Goal: Task Accomplishment & Management: Manage account settings

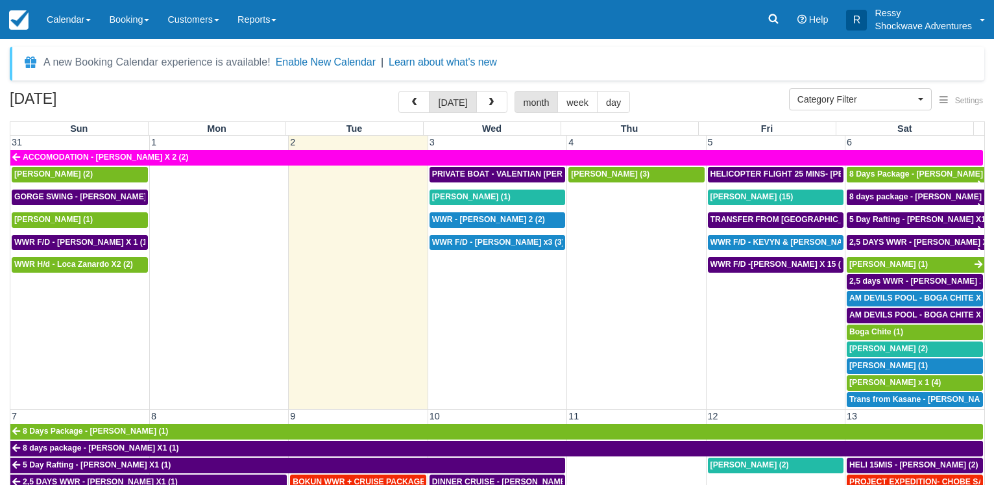
select select
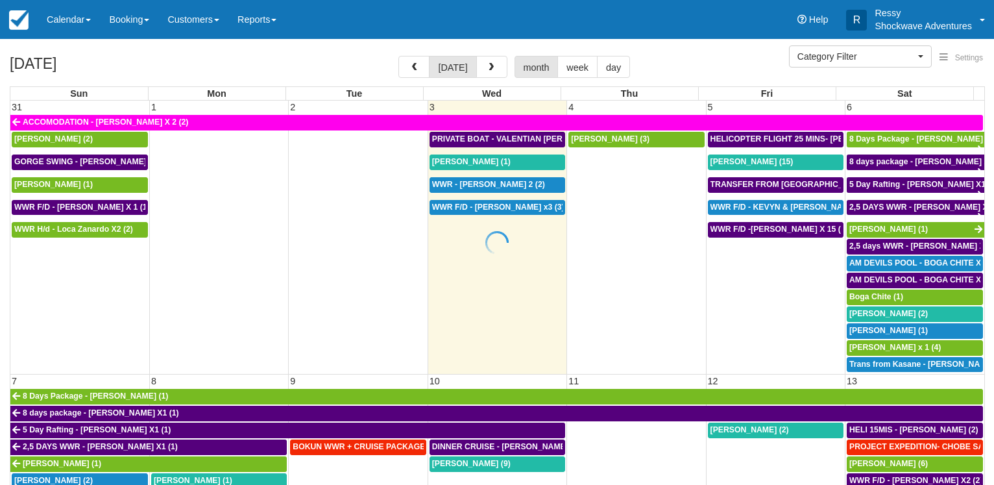
select select
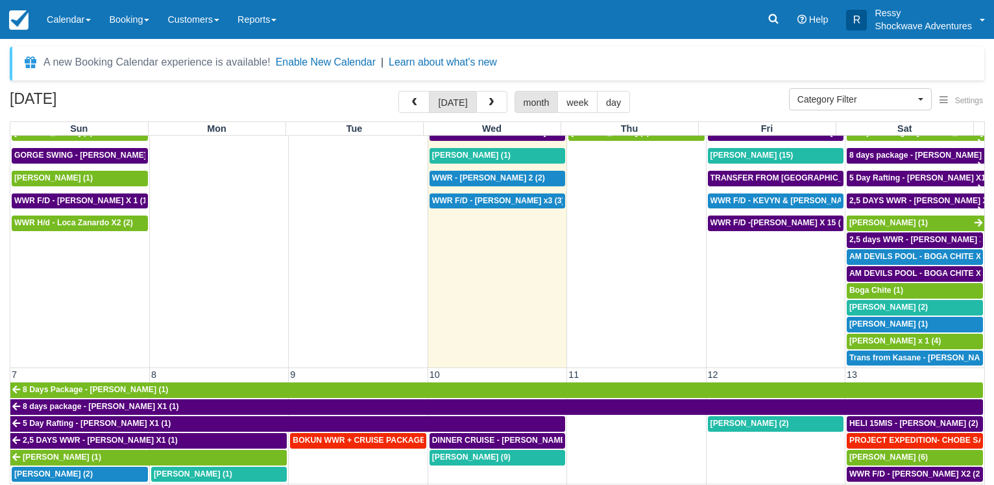
scroll to position [62, 0]
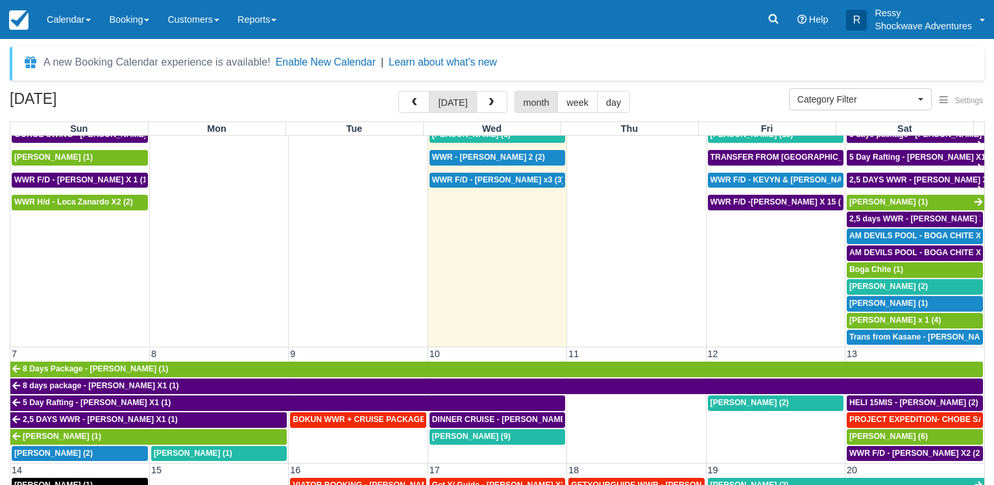
click at [605, 184] on td "Ruth Huwe (3)" at bounding box center [636, 225] width 139 height 242
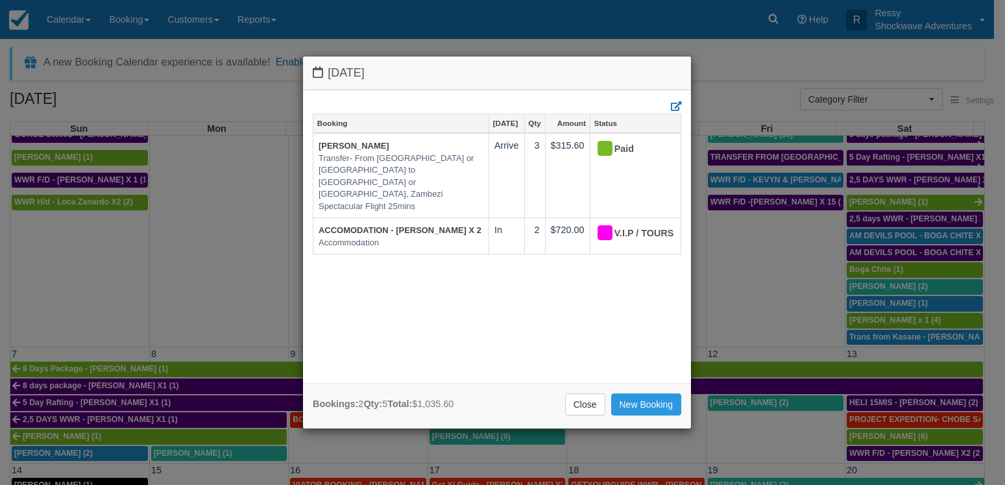
click at [145, 253] on div "Thursday September 4 2025 Booking Sep 4 Qty Amount Status Ruth Huwe Transfer- F…" at bounding box center [502, 242] width 1005 height 485
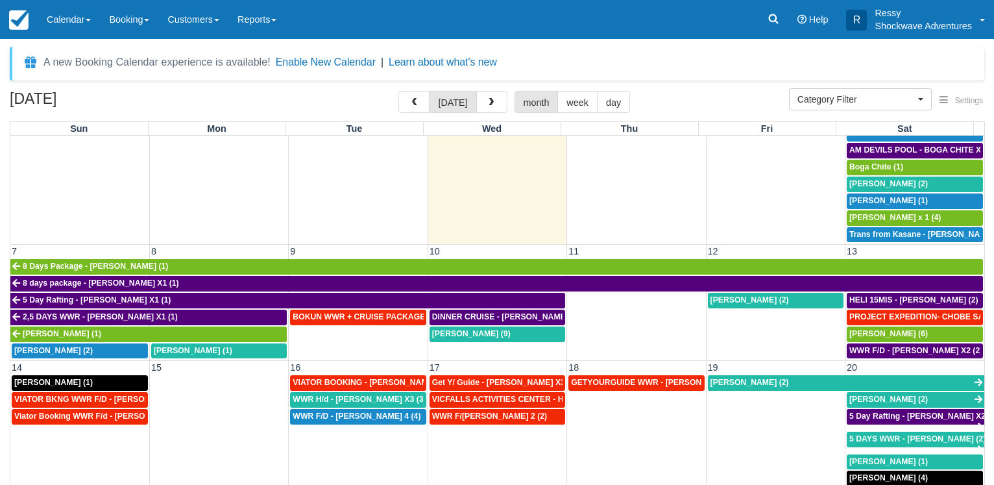
scroll to position [163, 0]
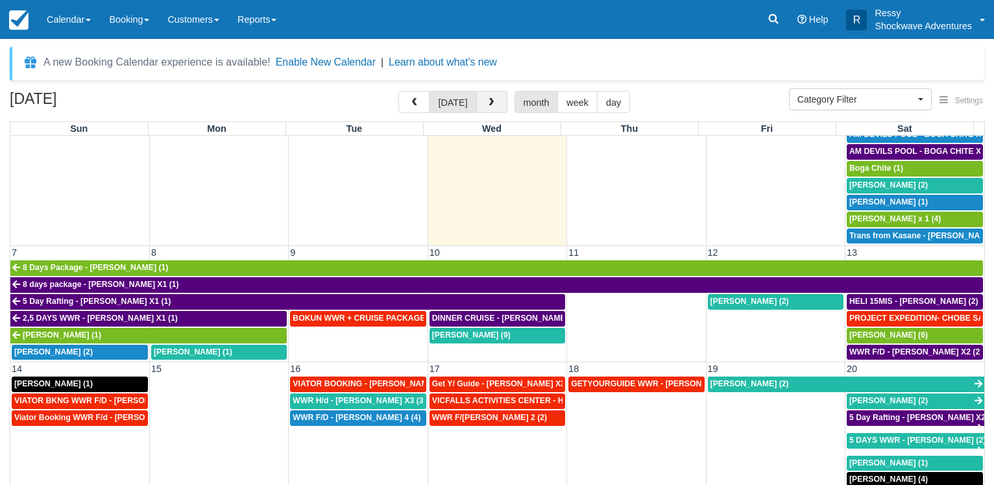
click at [484, 110] on button "button" at bounding box center [491, 102] width 31 height 22
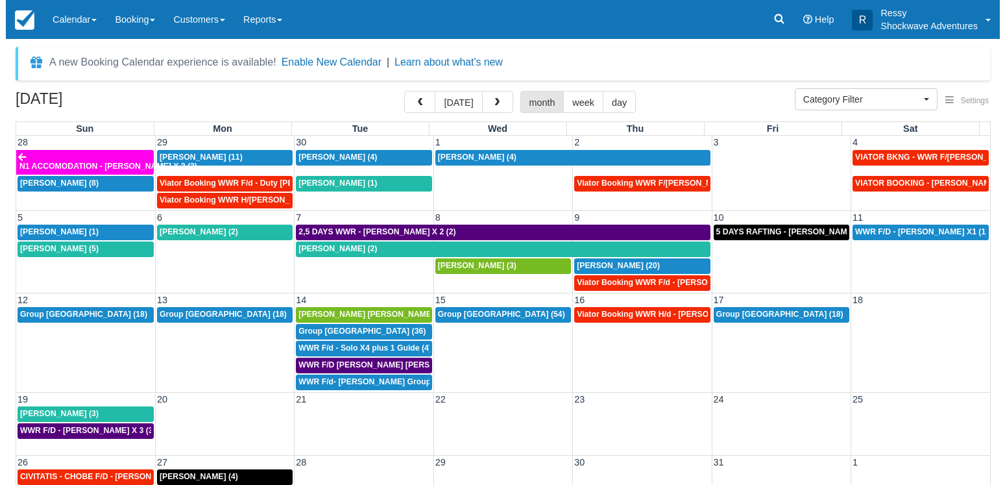
scroll to position [2, 0]
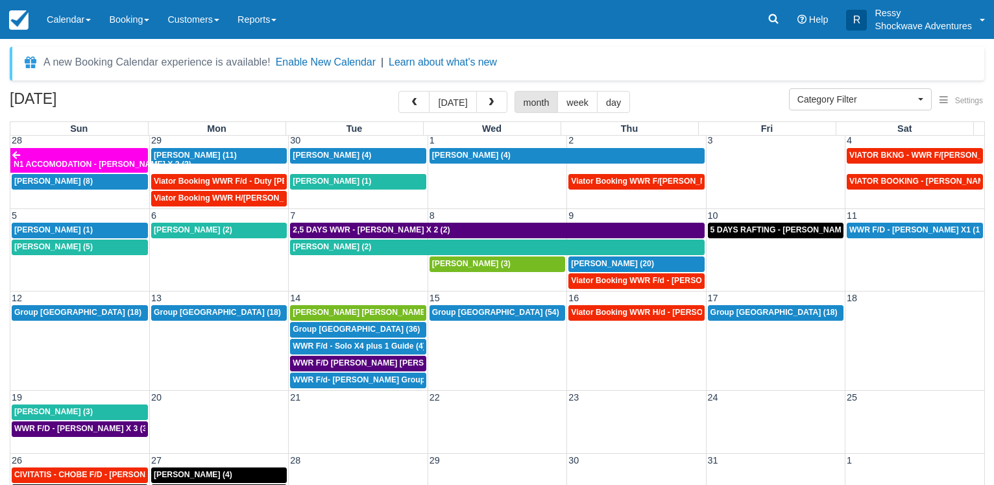
click at [478, 434] on td at bounding box center [497, 421] width 139 height 34
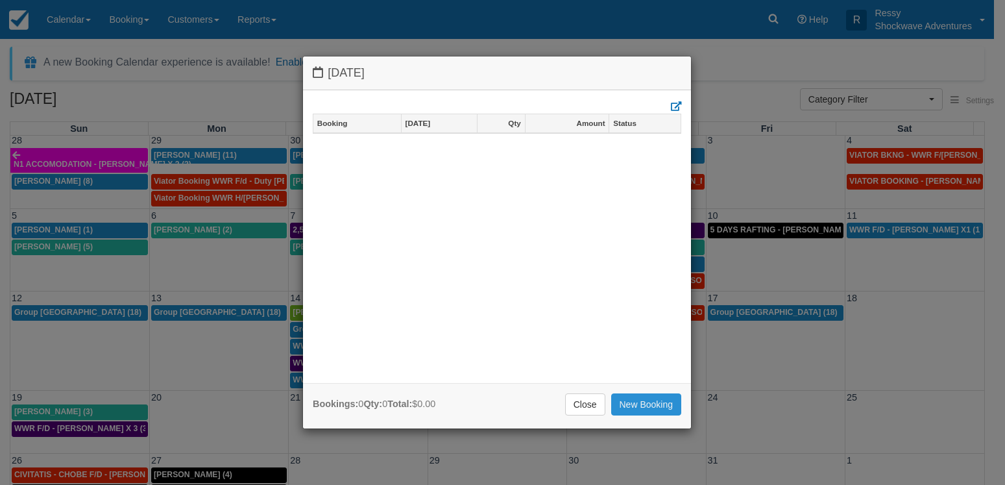
click at [655, 398] on link "New Booking" at bounding box center [646, 404] width 71 height 22
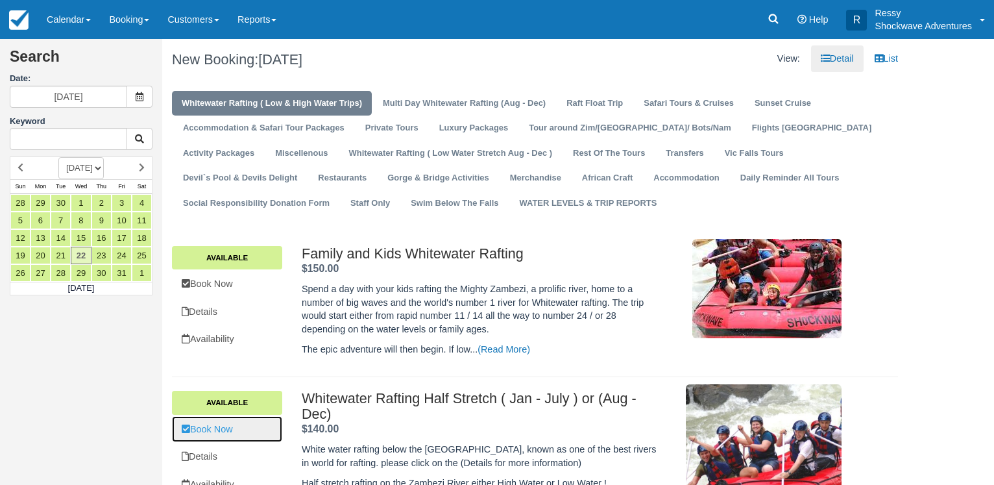
click at [262, 430] on link "Book Now" at bounding box center [227, 429] width 110 height 27
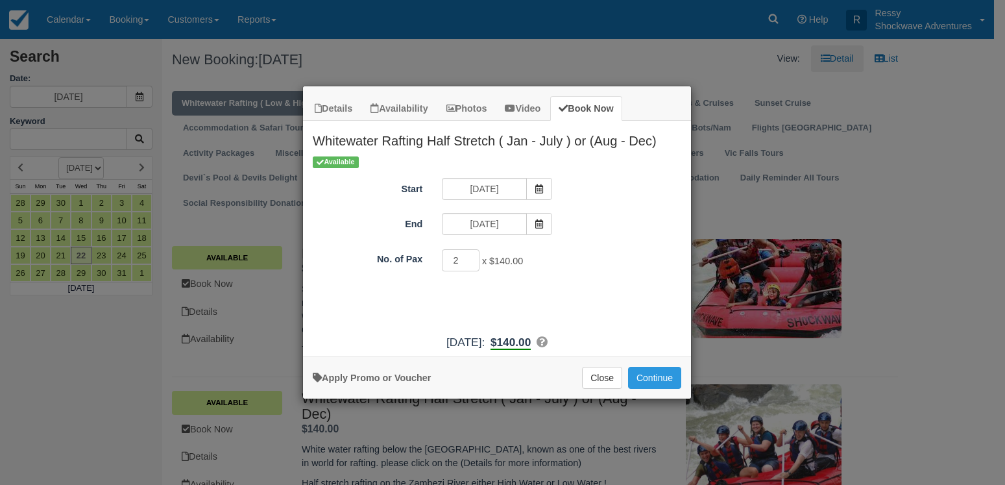
type input "2"
click at [467, 256] on input "2" at bounding box center [461, 260] width 38 height 22
click at [658, 378] on button "Continue" at bounding box center [654, 378] width 53 height 22
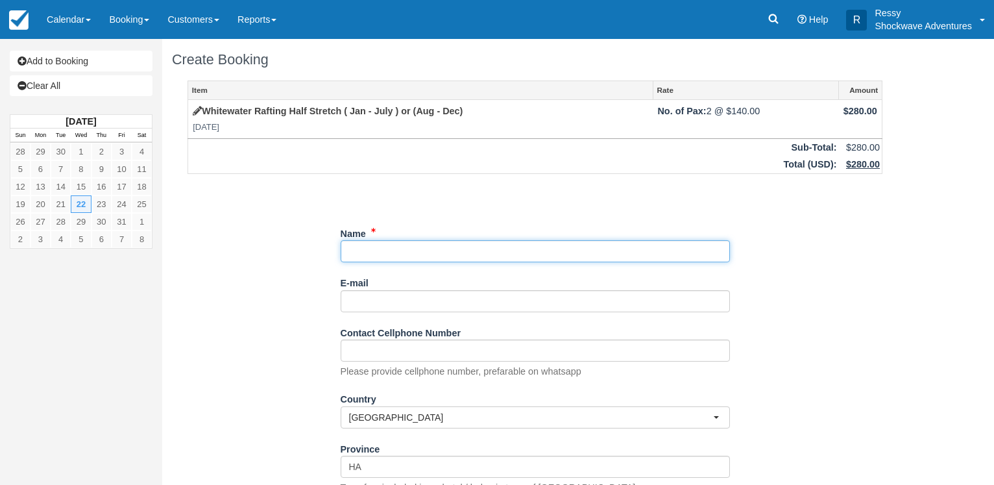
click at [423, 254] on input "Name" at bounding box center [535, 251] width 389 height 22
type input "v"
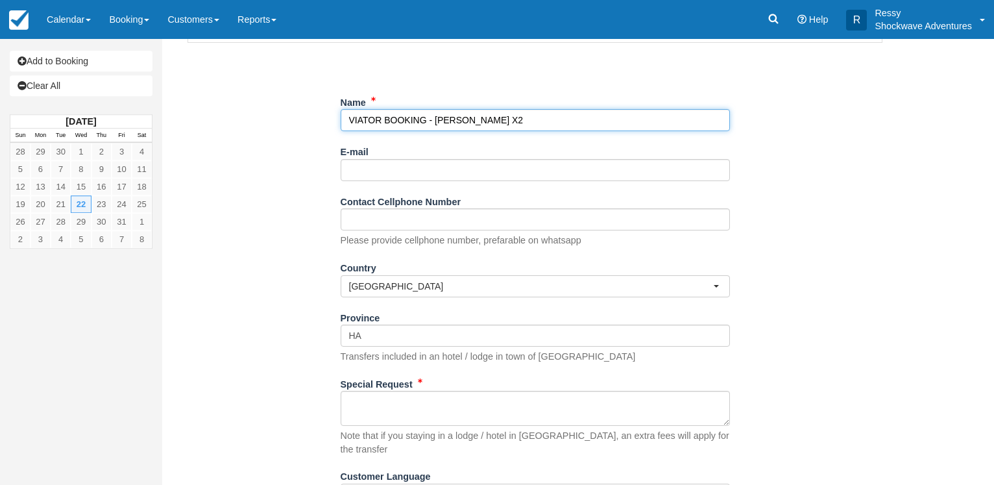
scroll to position [184, 0]
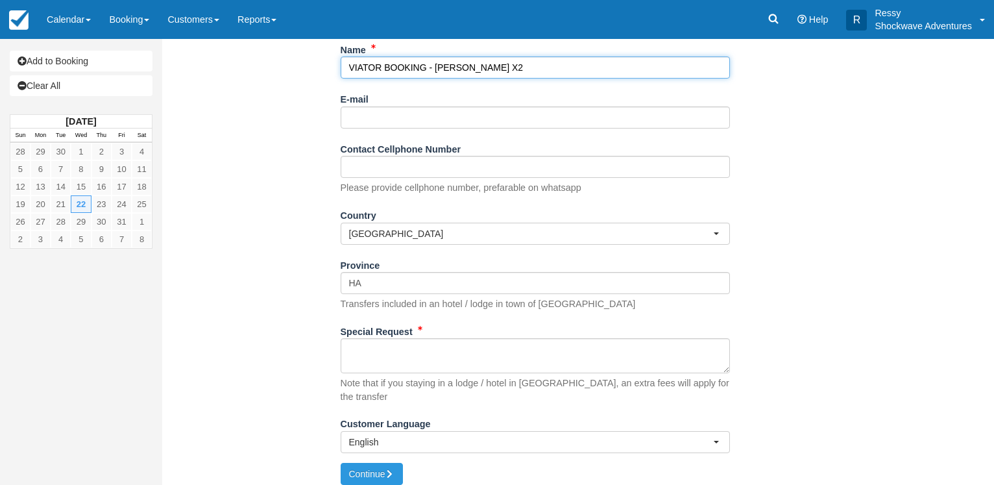
type input "VIATOR BOOKING - [PERSON_NAME] X2"
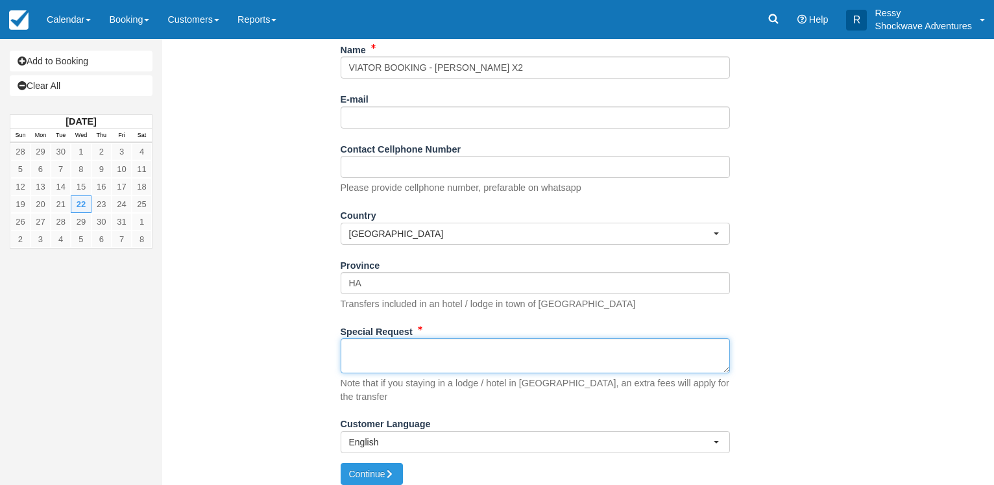
drag, startPoint x: 358, startPoint y: 359, endPoint x: 355, endPoint y: 348, distance: 11.5
paste textarea "Customer [PERSON_NAME] Customer email [EMAIL_ADDRESS][DOMAIN_NAME] Customer pho…"
type textarea "Customer [PERSON_NAME] Customer email [EMAIL_ADDRESS][DOMAIN_NAME] Customer pho…"
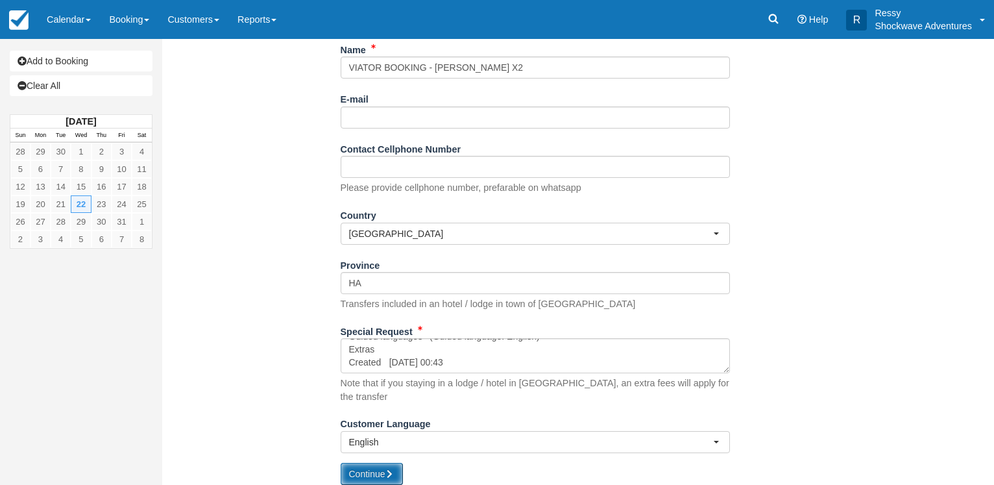
click at [378, 463] on button "Continue" at bounding box center [372, 474] width 62 height 22
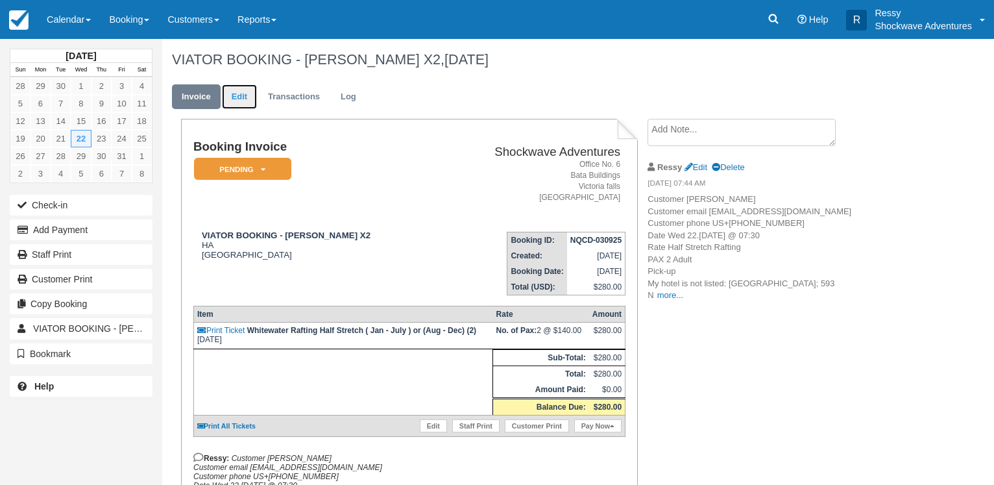
click at [245, 89] on link "Edit" at bounding box center [239, 96] width 35 height 25
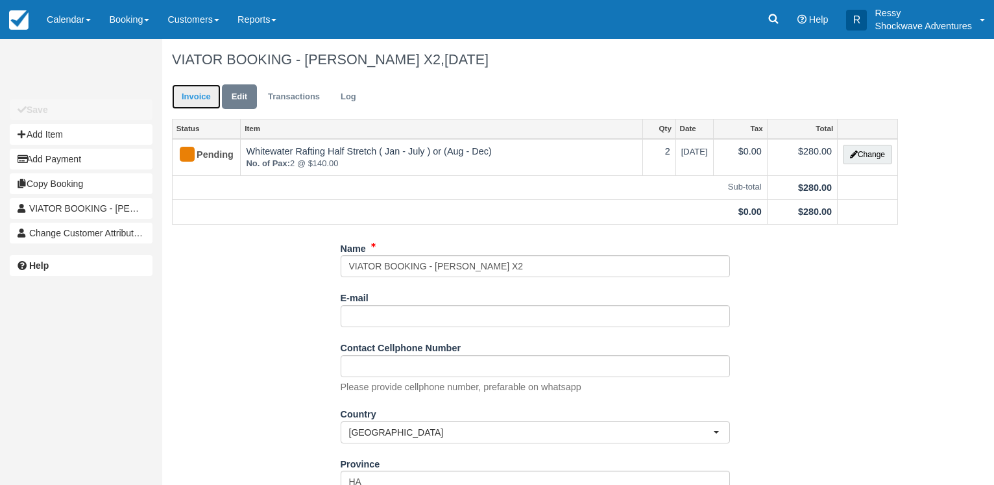
click at [206, 97] on link "Invoice" at bounding box center [196, 96] width 49 height 25
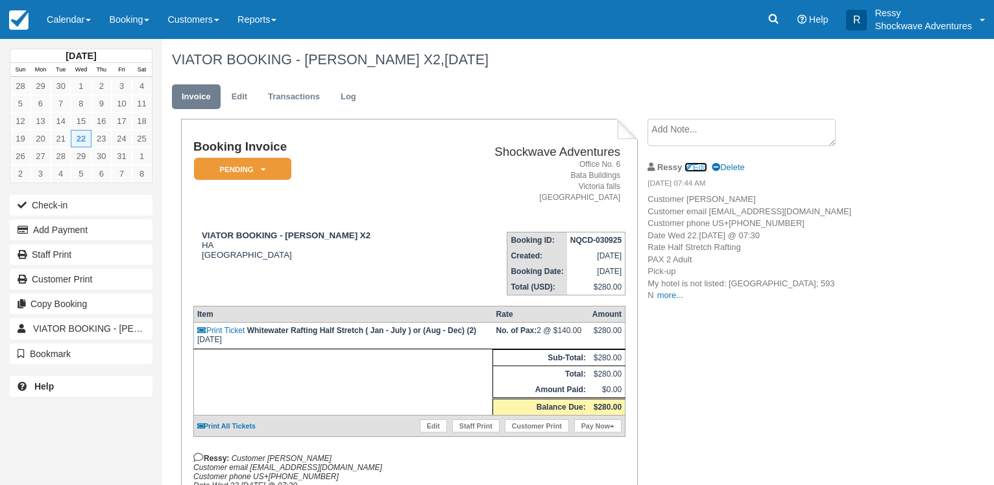
click at [707, 165] on link "Edit" at bounding box center [695, 167] width 23 height 10
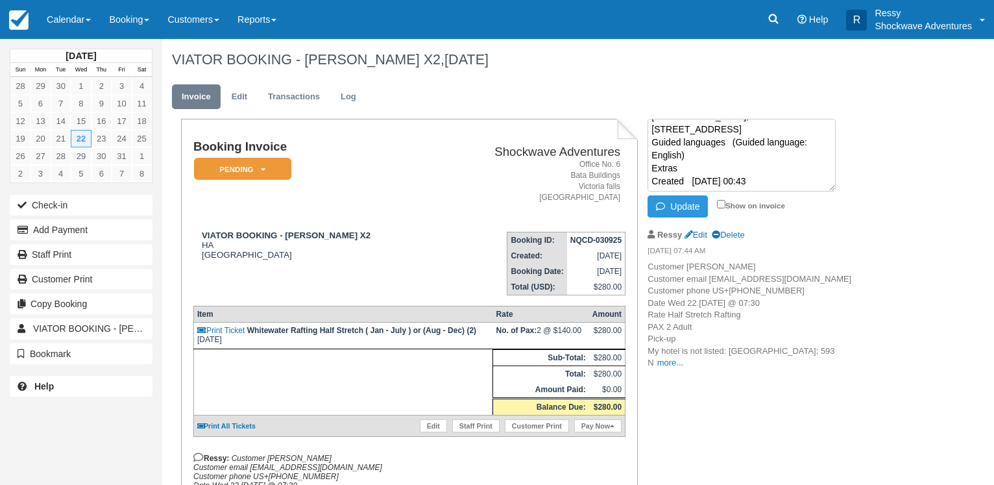
scroll to position [178, 0]
paste textarea "Notes --- Inclusions: --- All rafting gear (helmet, life jacket, and paddle) Lo…"
type textarea "Customer nosich, ellie Customer email S-9f1dfab0f783448ba47bc9e73a08519a+131050…"
click at [659, 203] on icon "button" at bounding box center [663, 206] width 14 height 9
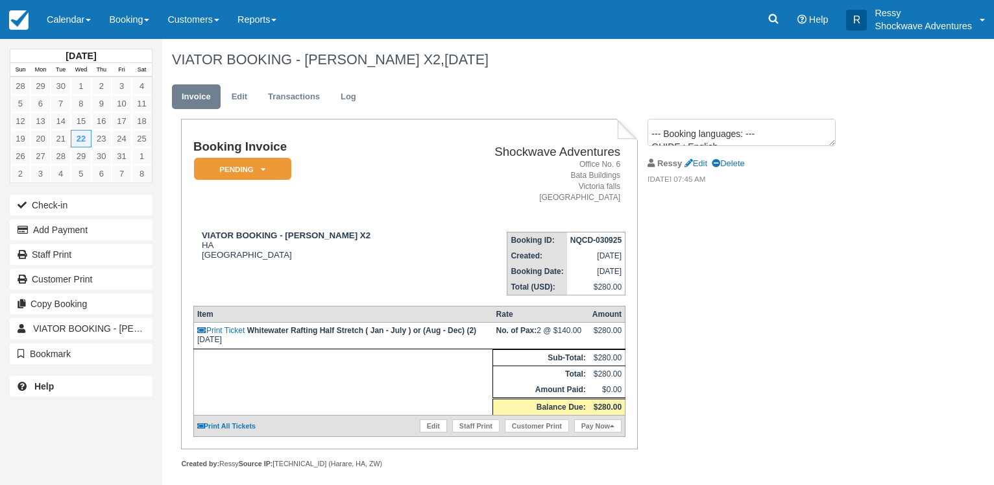
scroll to position [0, 0]
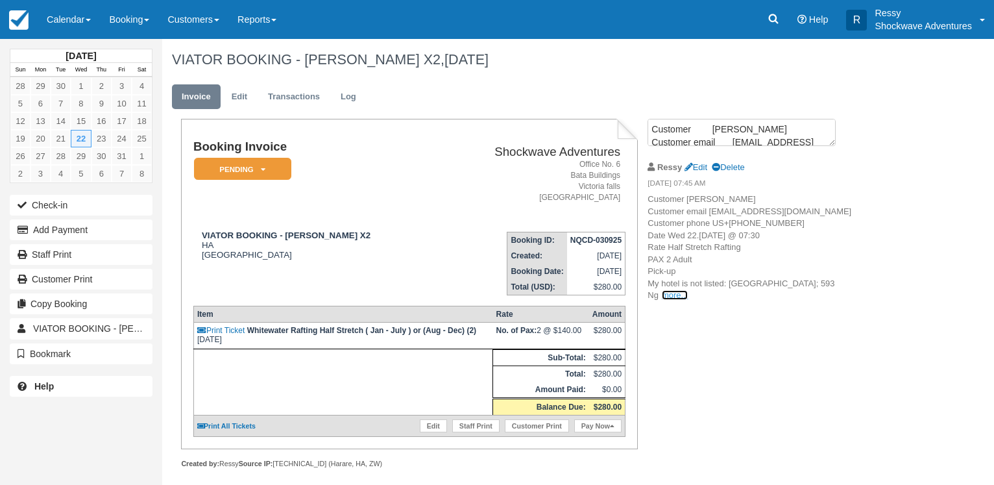
click at [688, 300] on link "more..." at bounding box center [675, 295] width 26 height 10
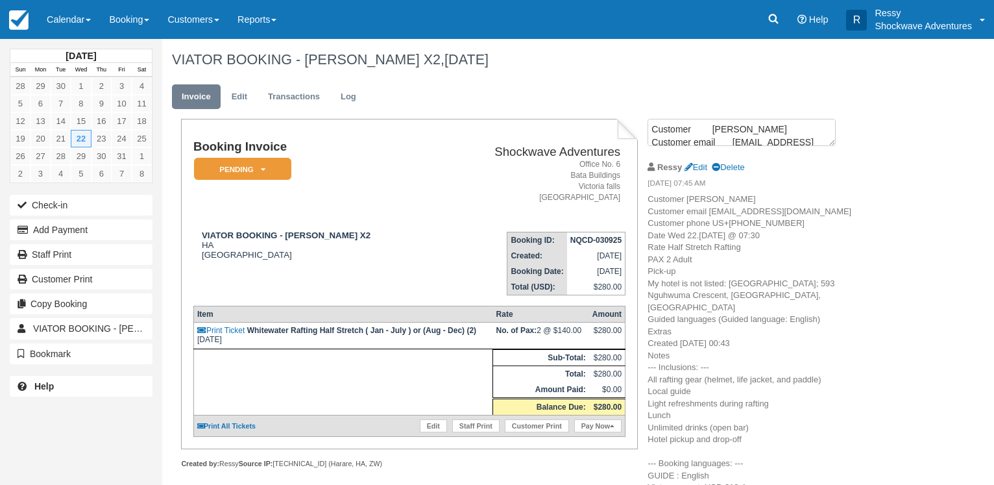
scroll to position [27, 0]
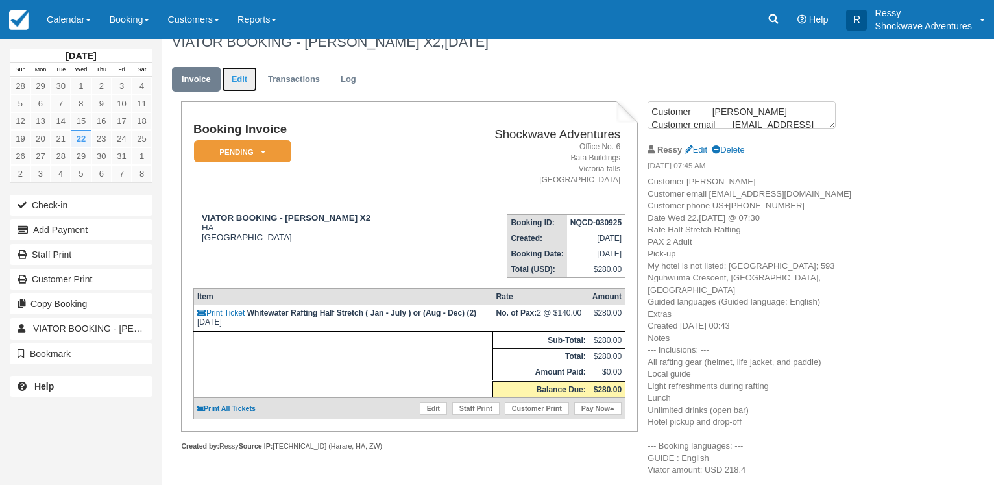
click at [234, 67] on link "Edit" at bounding box center [239, 79] width 35 height 25
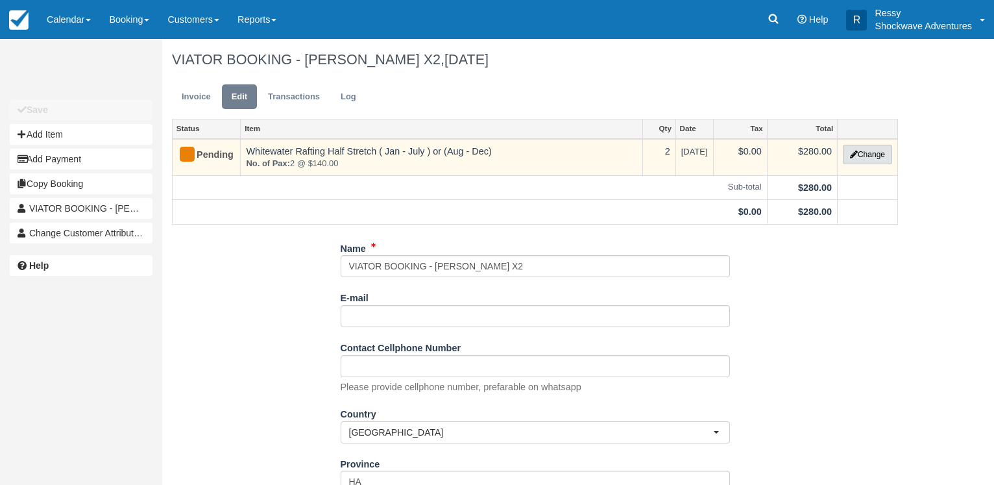
click at [861, 154] on button "Change" at bounding box center [867, 154] width 49 height 19
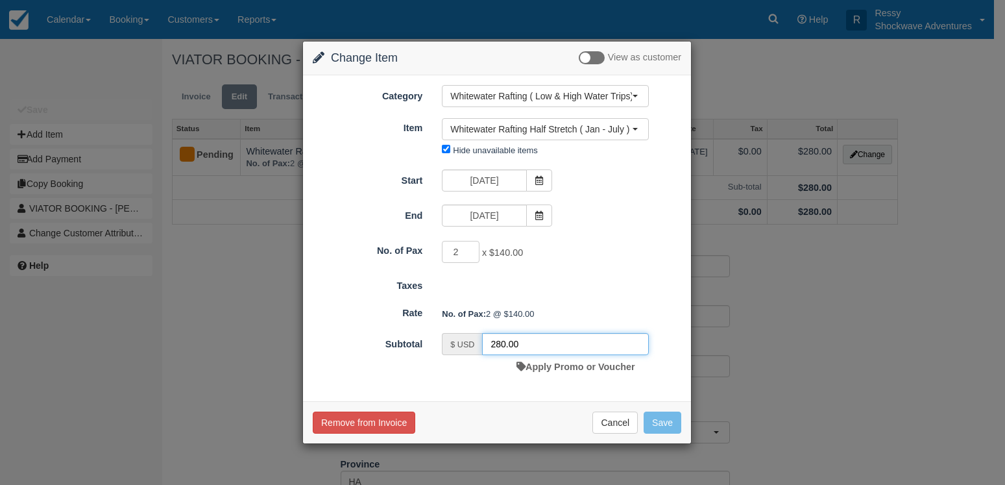
click at [529, 345] on input "280.00" at bounding box center [565, 344] width 167 height 22
type input "2"
type input "218.40"
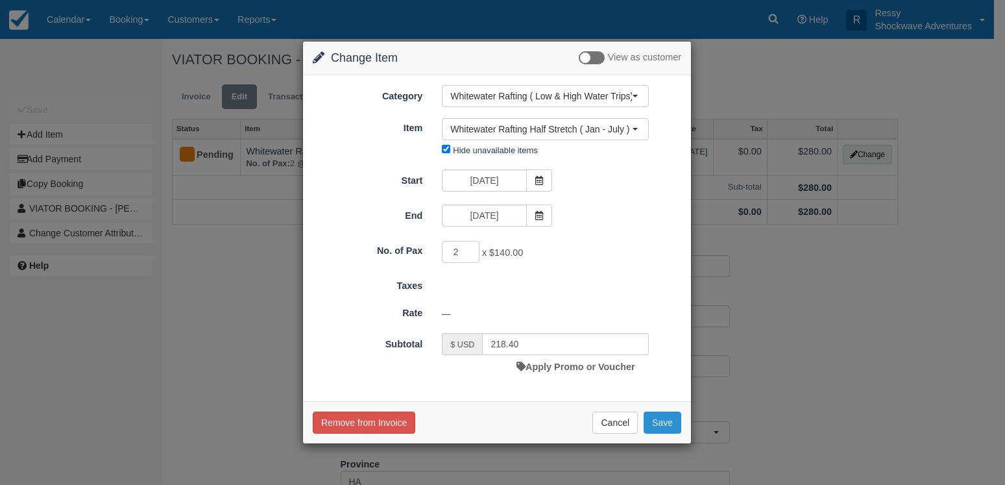
click at [661, 426] on button "Save" at bounding box center [663, 422] width 38 height 22
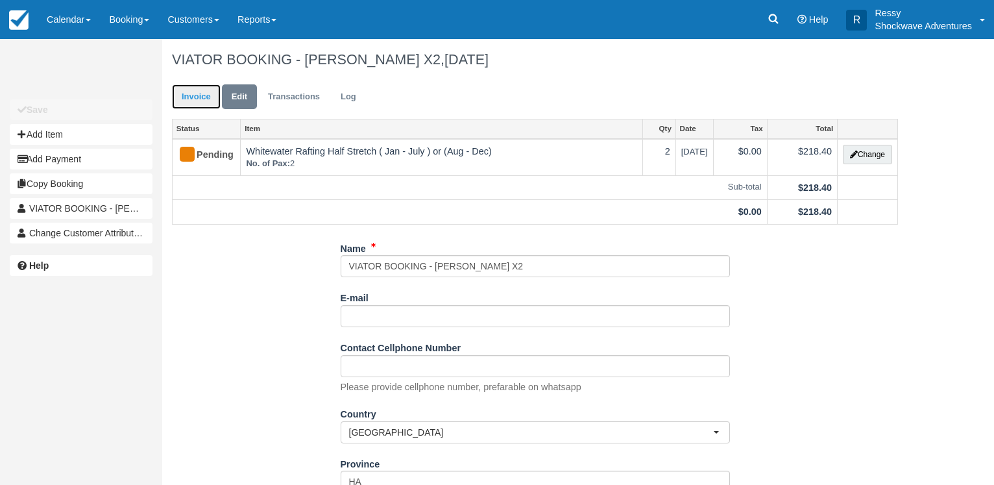
click at [192, 91] on link "Invoice" at bounding box center [196, 96] width 49 height 25
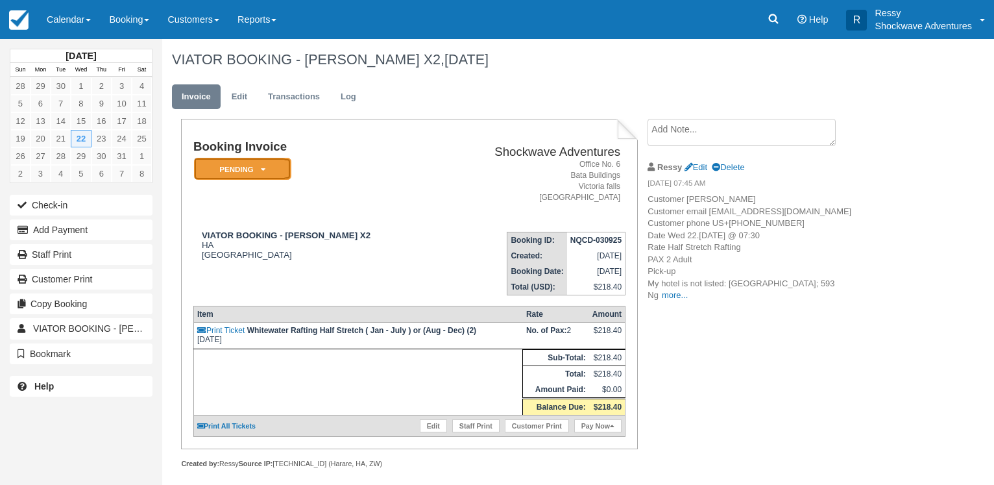
drag, startPoint x: 0, startPoint y: 0, endPoint x: 248, endPoint y: 160, distance: 295.3
click at [248, 160] on em "Pending" at bounding box center [242, 169] width 97 height 23
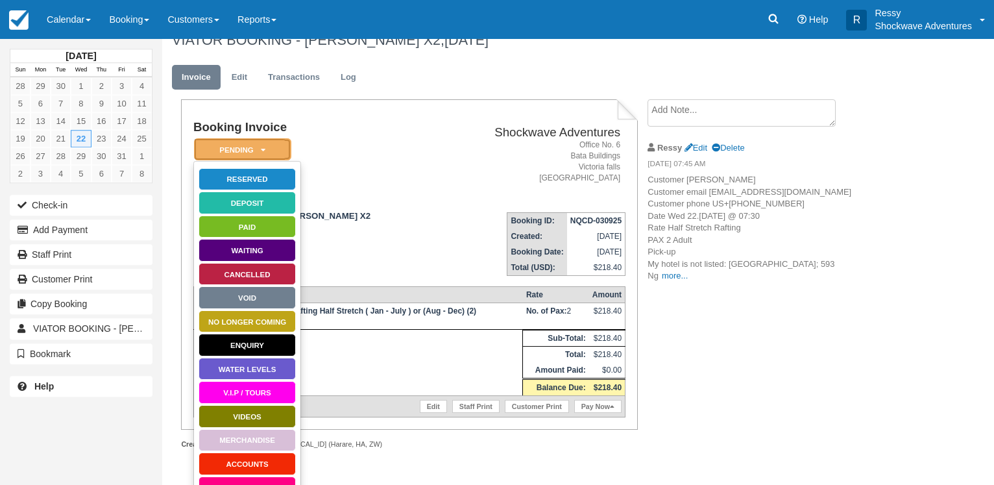
scroll to position [40, 0]
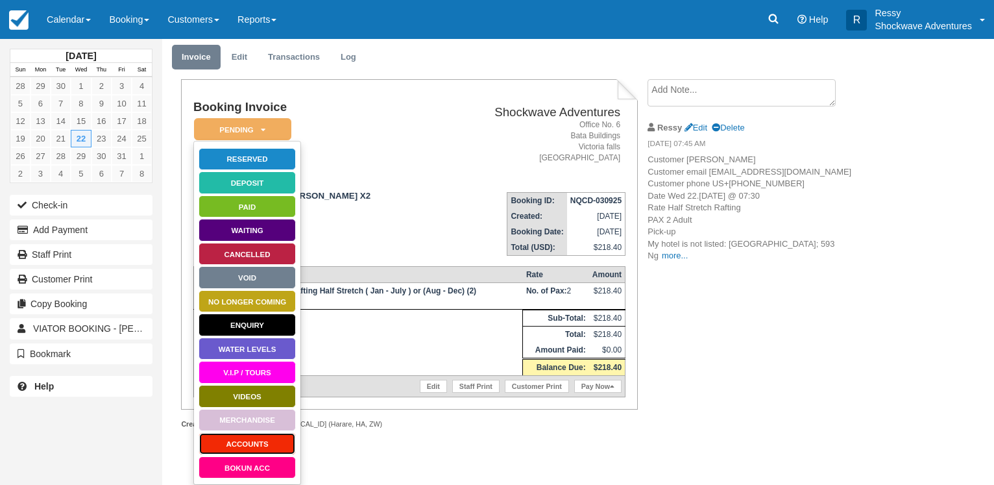
click at [268, 439] on link "ACCOUNTS" at bounding box center [247, 443] width 97 height 23
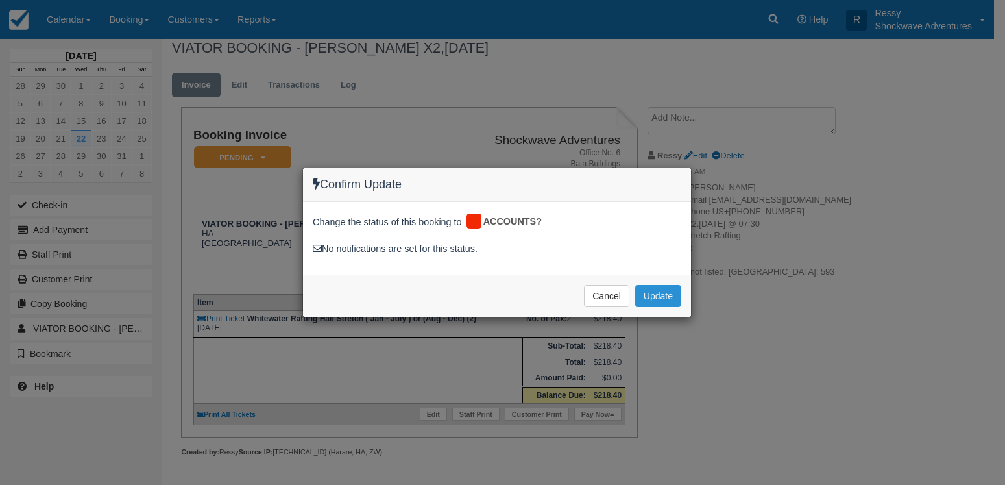
click at [648, 292] on button "Update" at bounding box center [658, 296] width 46 height 22
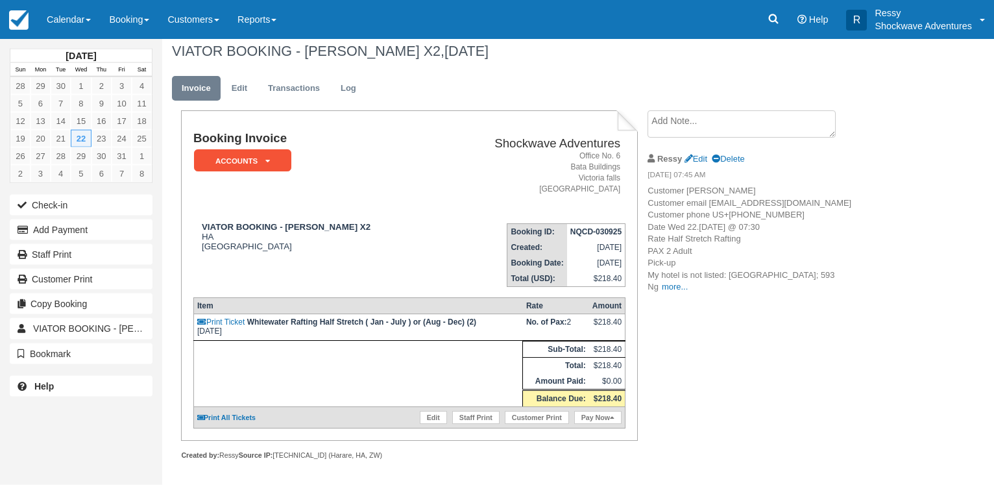
scroll to position [0, 0]
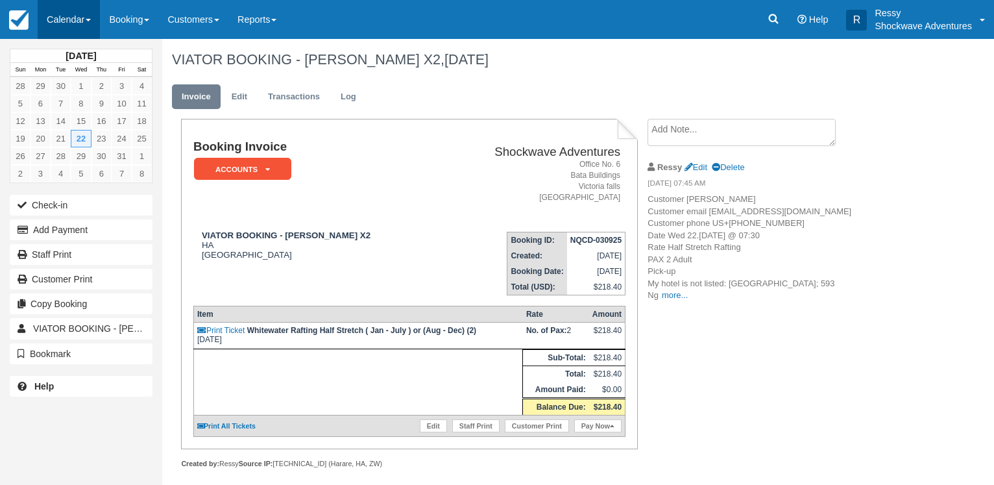
scroll to position [19, 0]
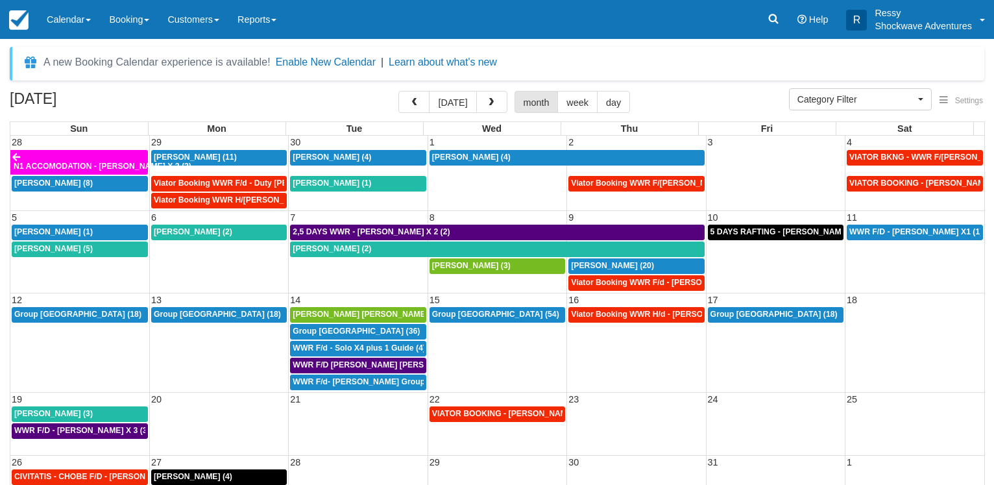
select select
click at [298, 106] on div "October 2025 today month week day" at bounding box center [497, 105] width 975 height 28
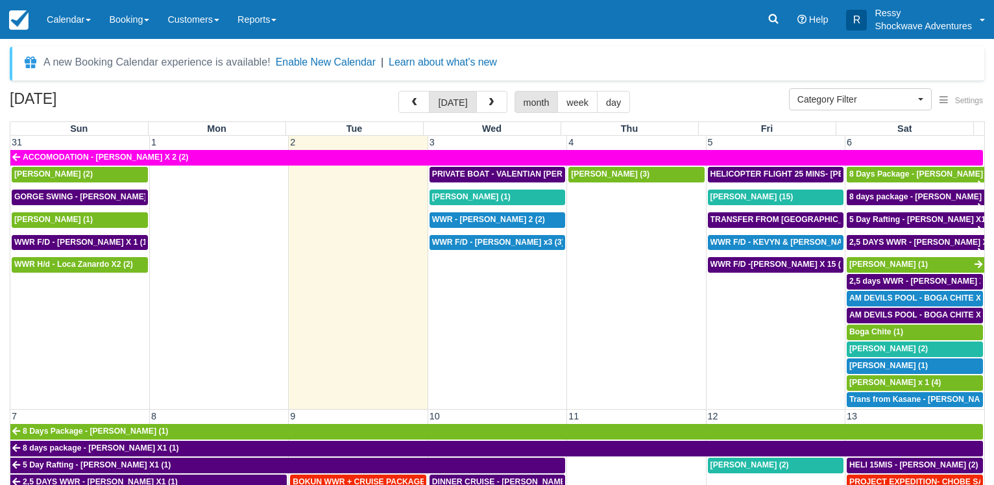
select select
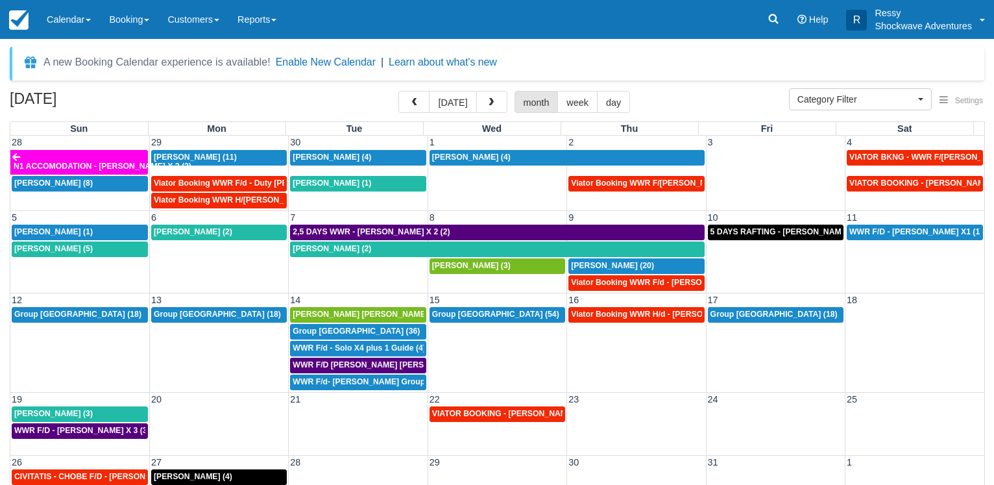
select select
